Goal: Information Seeking & Learning: Learn about a topic

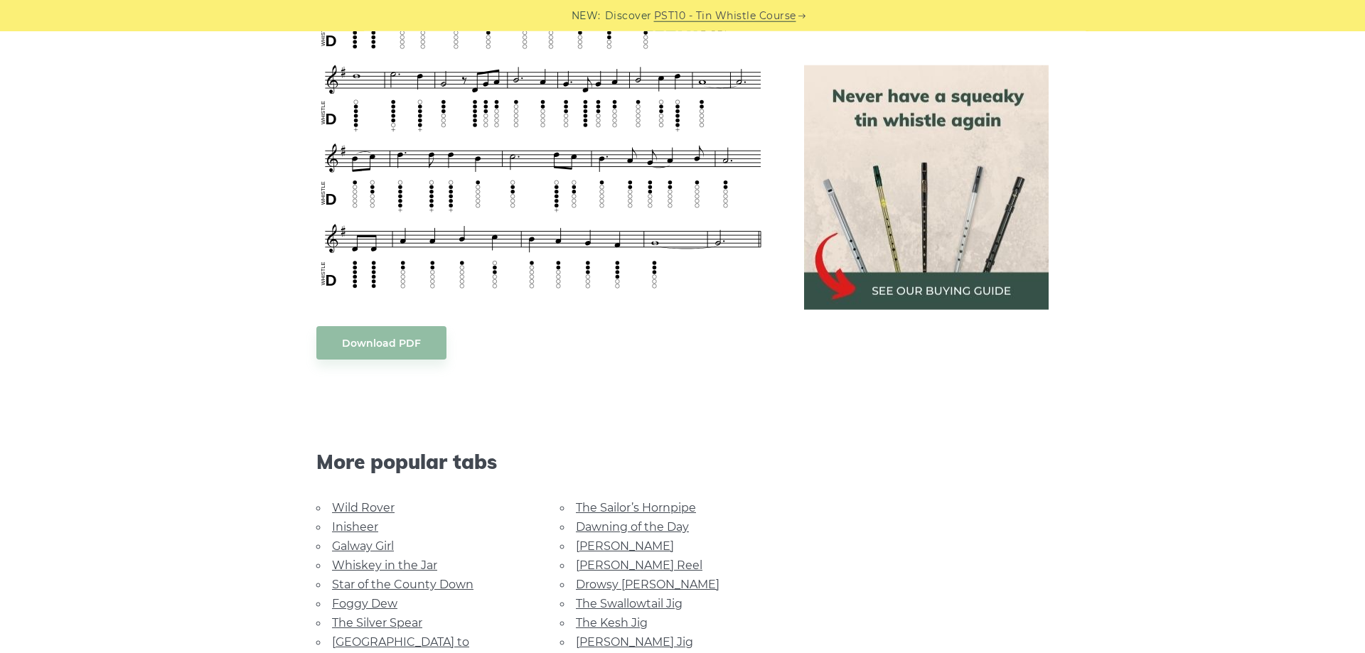
scroll to position [798, 0]
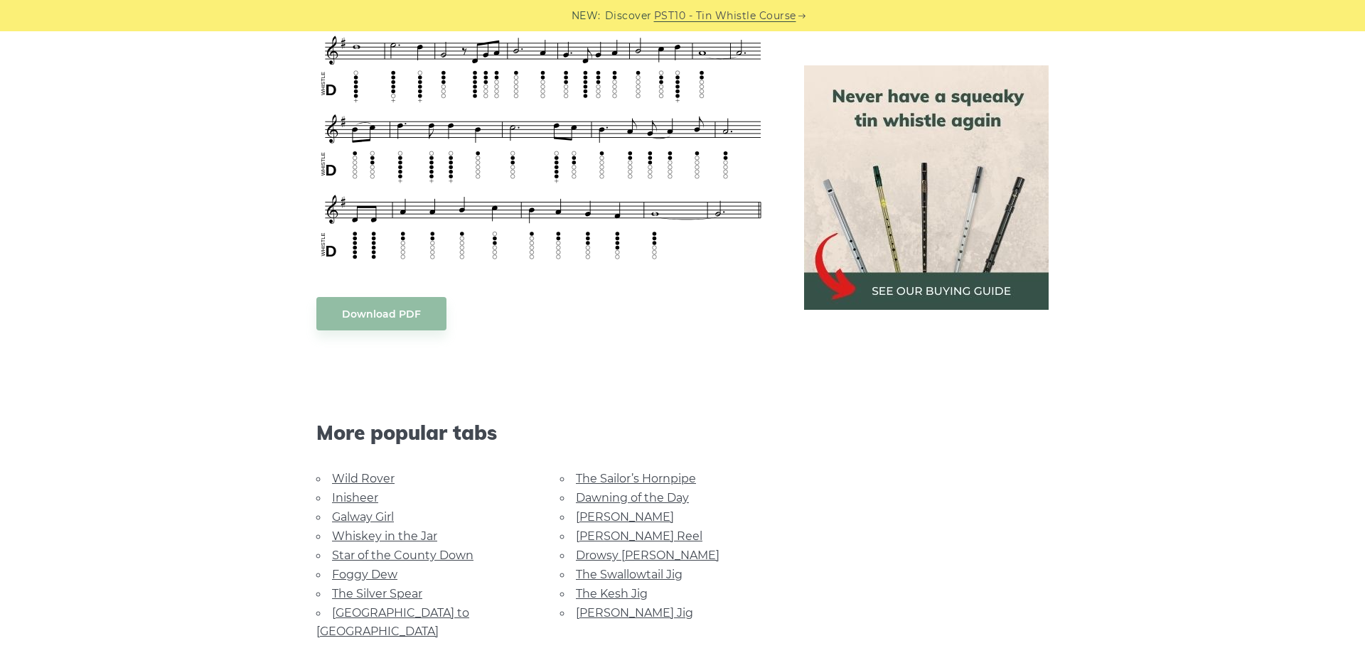
click at [353, 481] on link "Wild Rover" at bounding box center [363, 479] width 63 height 14
click at [368, 574] on link "Foggy Dew" at bounding box center [364, 575] width 65 height 14
click at [436, 606] on link "Rocky Road to Dublin" at bounding box center [392, 622] width 153 height 32
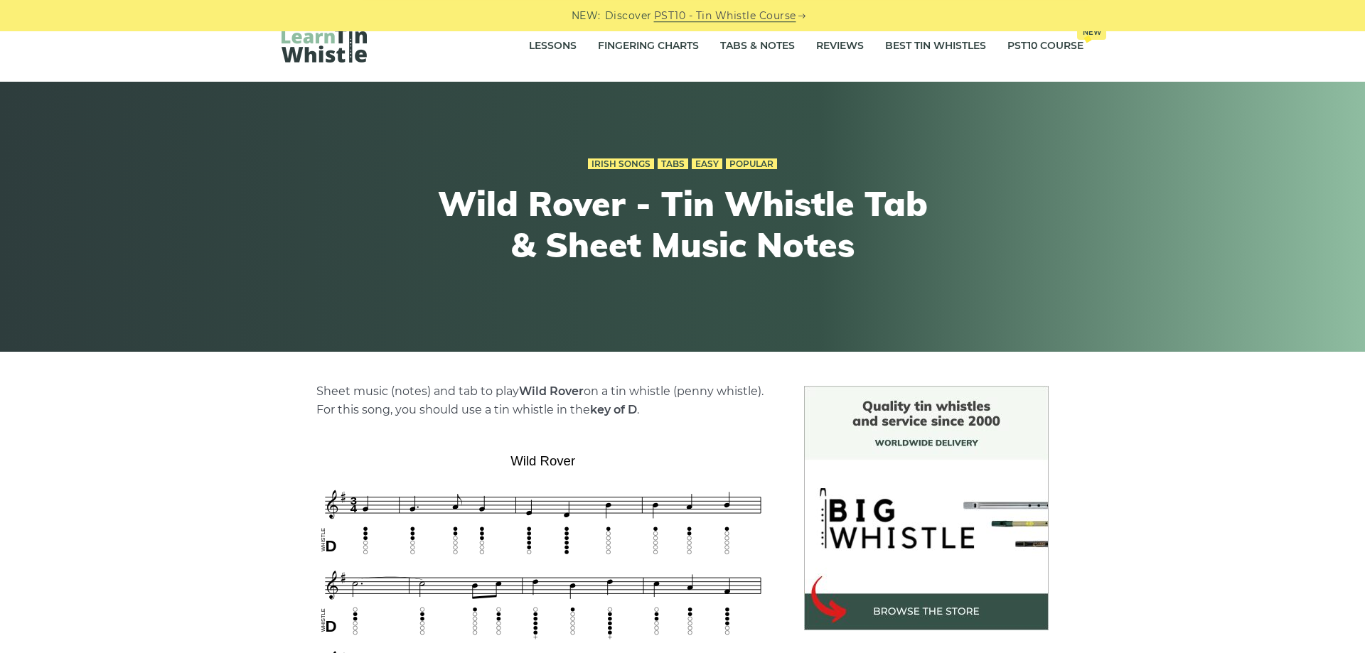
scroll to position [290, 0]
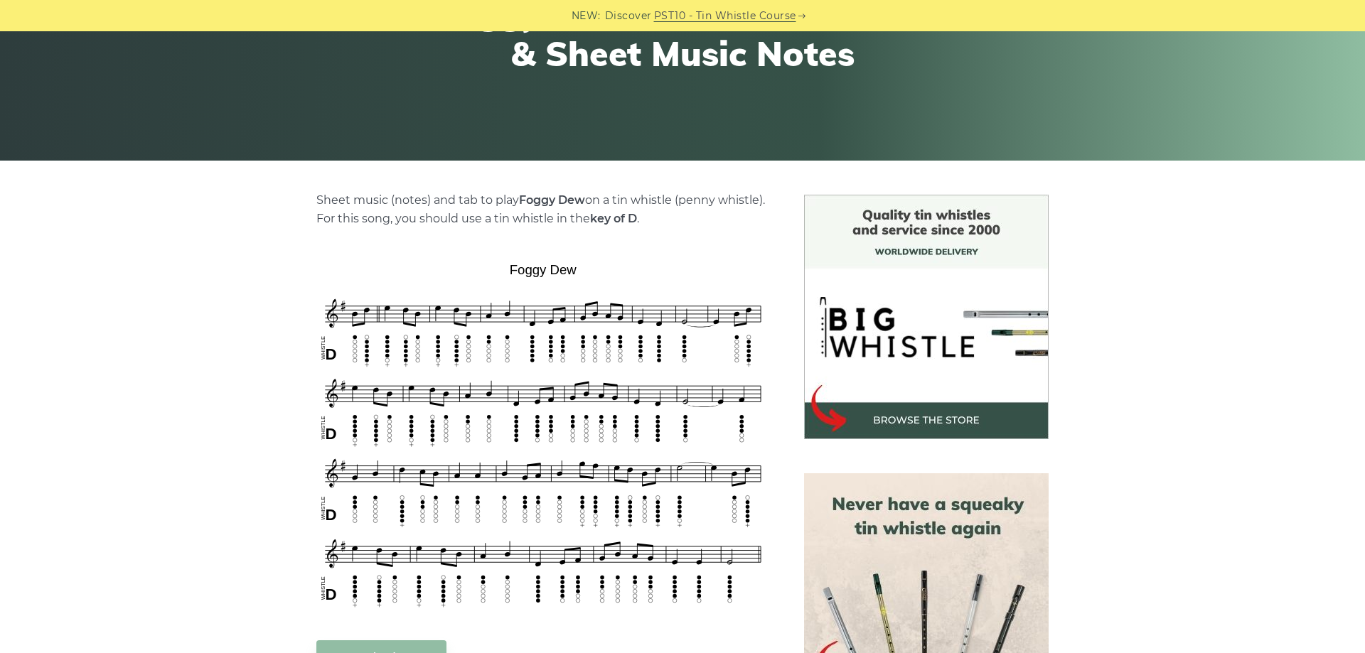
scroll to position [218, 0]
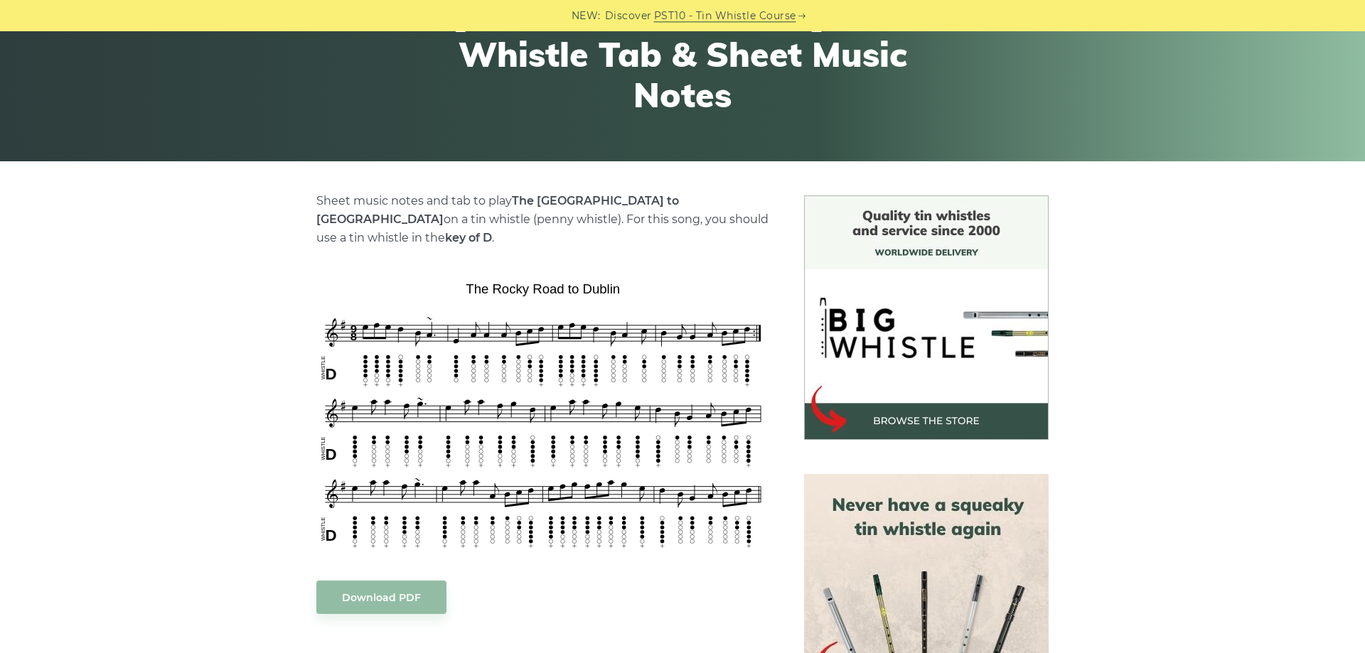
scroll to position [218, 0]
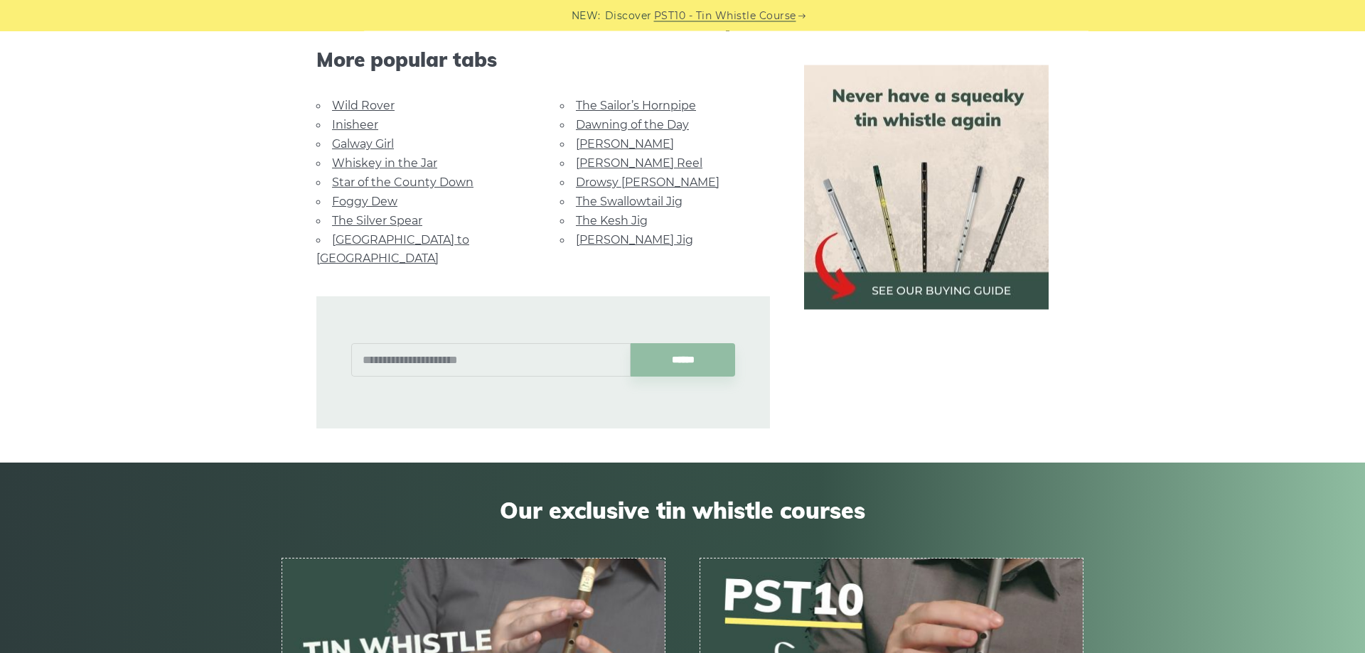
scroll to position [1160, 0]
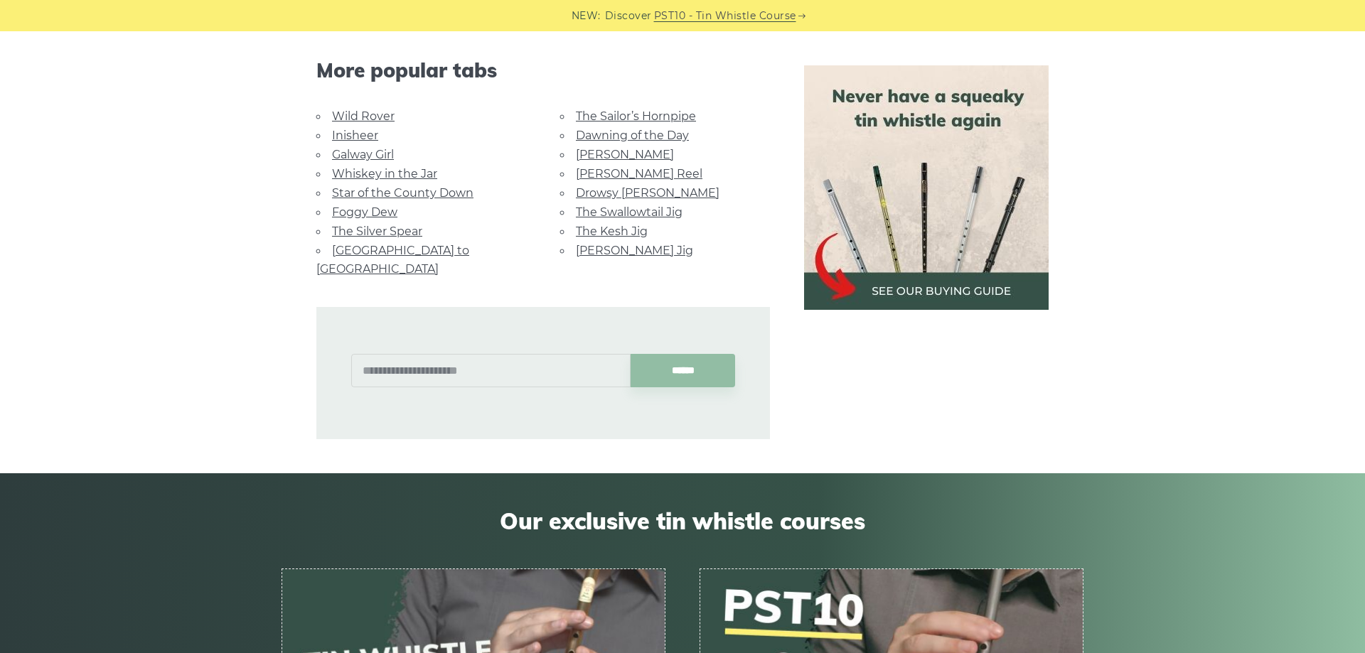
click at [614, 222] on li "The Kesh Jig" at bounding box center [665, 231] width 210 height 19
click at [614, 225] on link "The Kesh Jig" at bounding box center [612, 232] width 72 height 14
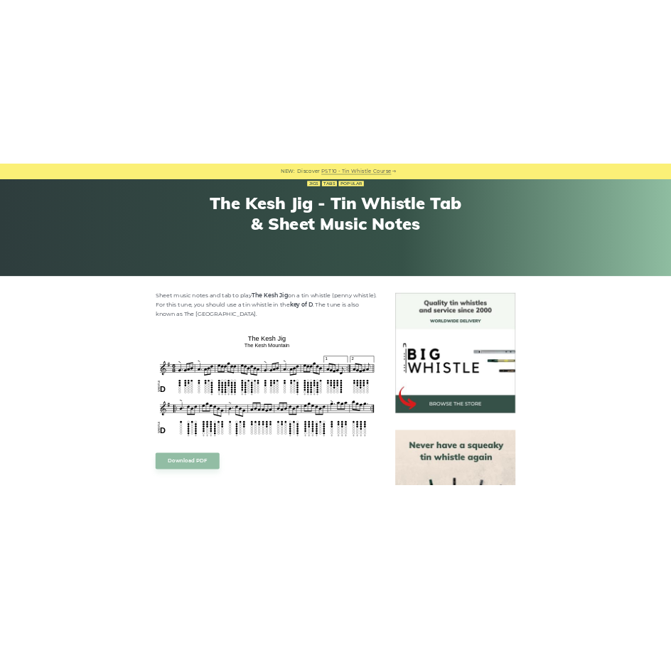
scroll to position [218, 0]
